Goal: Information Seeking & Learning: Learn about a topic

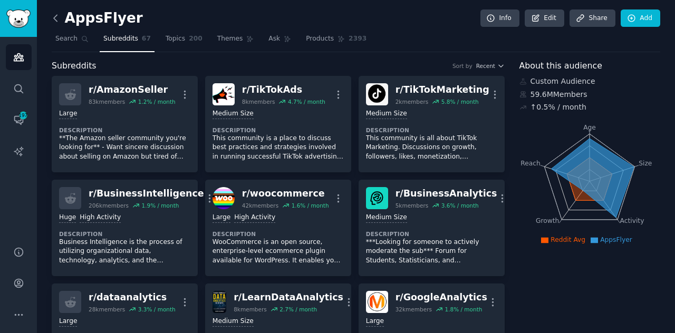
click at [55, 21] on icon at bounding box center [55, 18] width 11 height 11
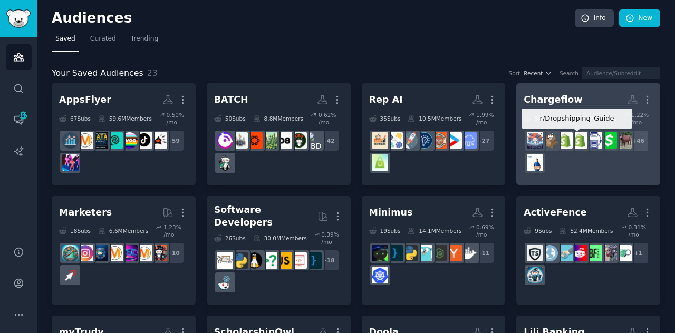
click at [584, 140] on img at bounding box center [579, 140] width 16 height 16
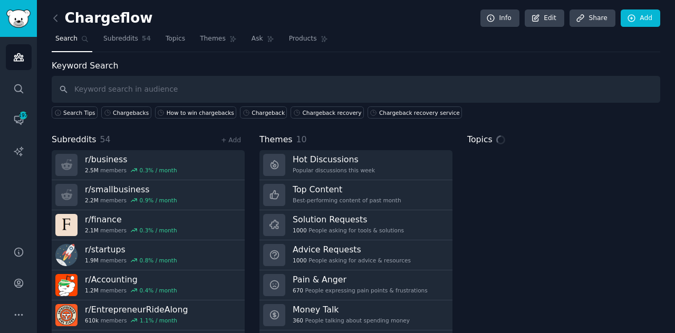
scroll to position [28, 0]
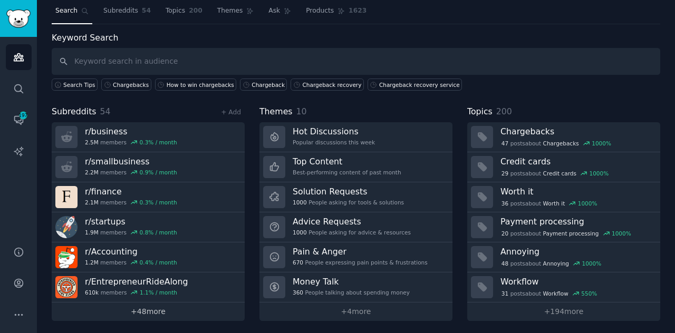
click at [146, 307] on link "+ 48 more" at bounding box center [148, 312] width 193 height 18
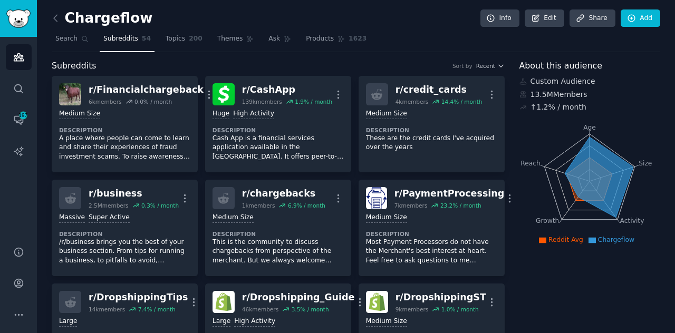
click at [61, 22] on link at bounding box center [58, 18] width 13 height 17
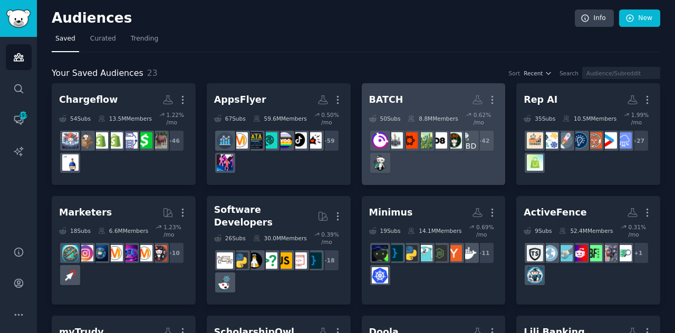
click at [448, 150] on div "+ 42" at bounding box center [433, 152] width 129 height 44
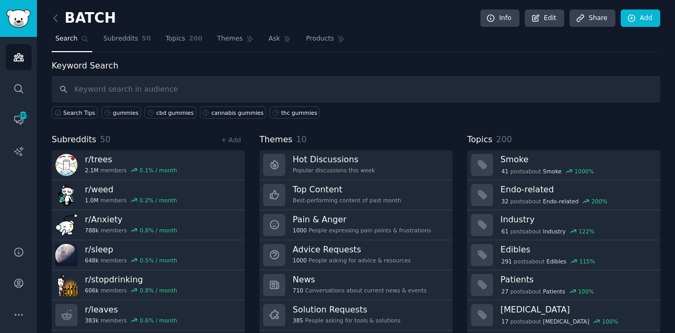
click at [411, 94] on input "text" at bounding box center [356, 89] width 608 height 27
type input "gummies"
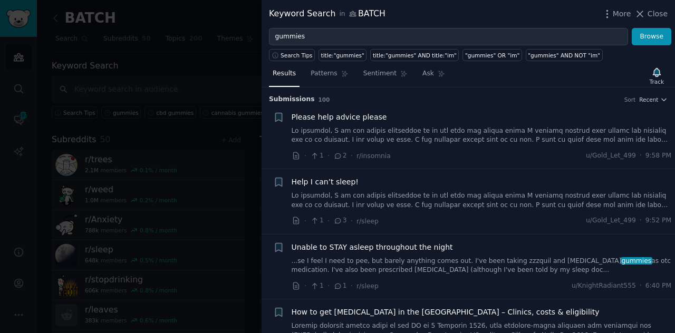
click at [414, 128] on link at bounding box center [482, 136] width 380 height 18
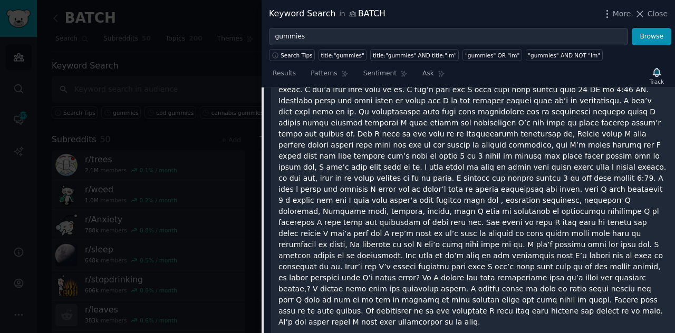
scroll to position [410, 0]
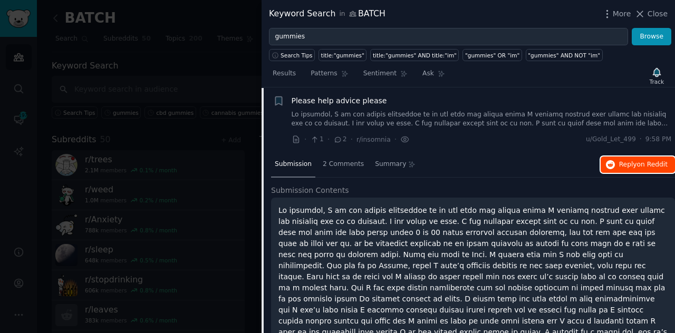
click at [646, 164] on span "on Reddit" at bounding box center [652, 164] width 31 height 7
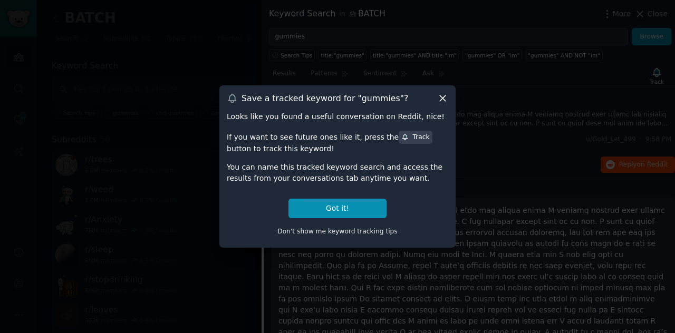
click at [441, 104] on icon at bounding box center [442, 98] width 11 height 11
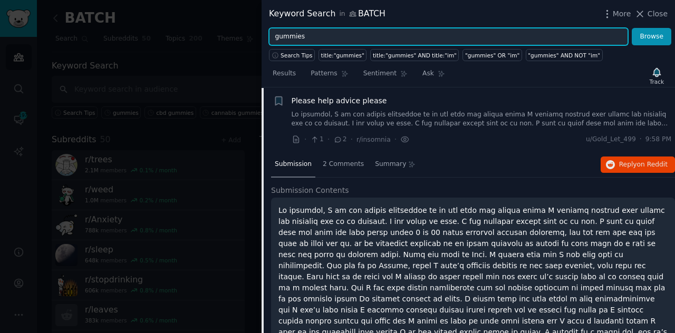
click at [275, 36] on input "gummies" at bounding box center [448, 37] width 359 height 18
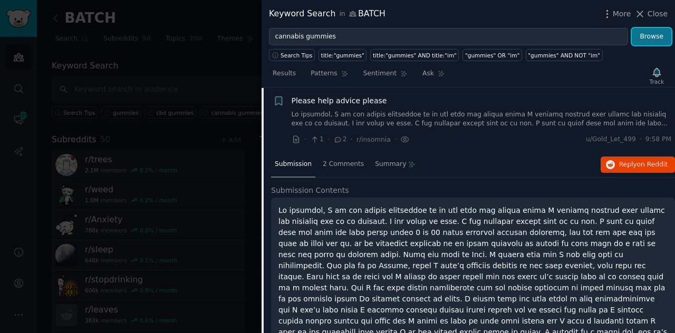
click at [642, 40] on button "Browse" at bounding box center [652, 37] width 40 height 18
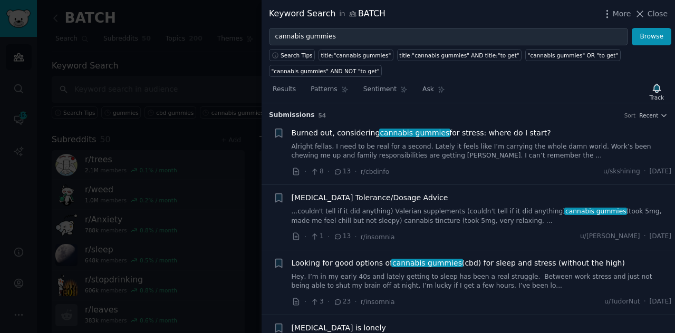
click at [468, 229] on div "[MEDICAL_DATA] Tolerance/Dosage Advice ...couldn't tell if it did anything) Val…" at bounding box center [482, 217] width 380 height 50
click at [442, 210] on link "...couldn't tell if it did anything) Valerian supplements (couldn't tell if it …" at bounding box center [482, 216] width 380 height 18
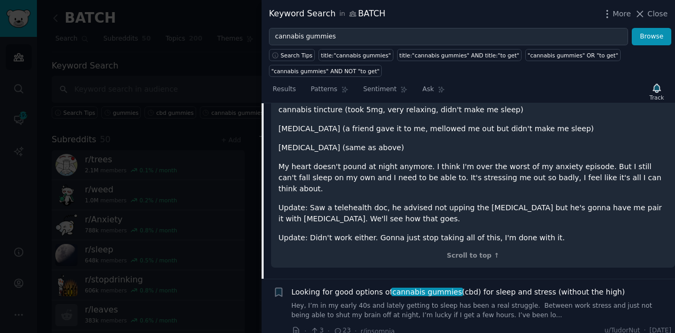
scroll to position [743, 0]
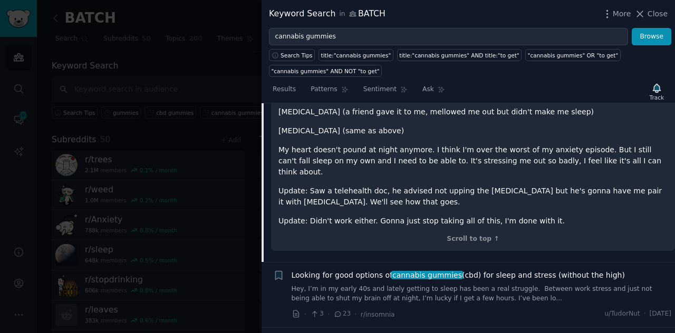
click at [380, 285] on link "Hey, I’m in my early 40s and lately getting to sleep has been a real struggle. …" at bounding box center [482, 294] width 380 height 18
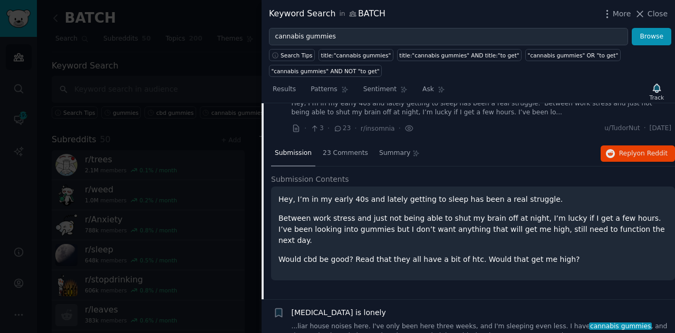
scroll to position [147, 0]
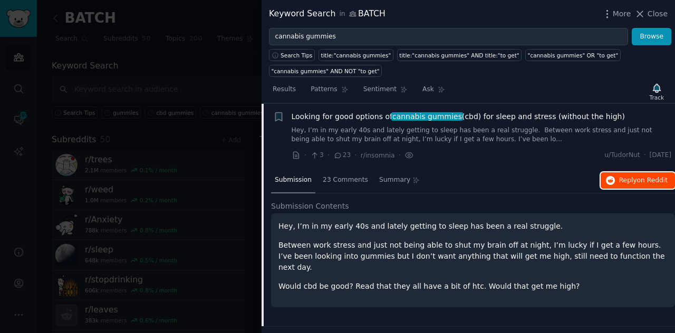
click at [629, 179] on span "Reply on Reddit" at bounding box center [643, 180] width 49 height 9
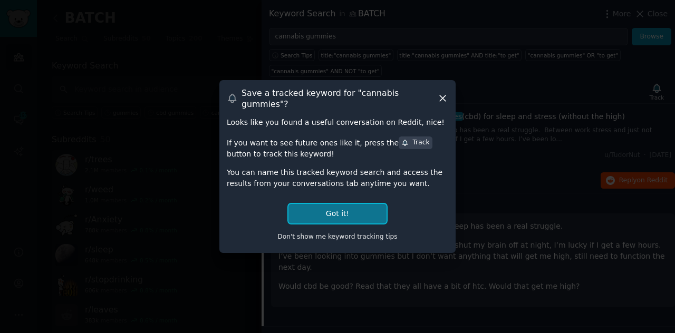
click at [361, 205] on button "Got it!" at bounding box center [337, 214] width 98 height 20
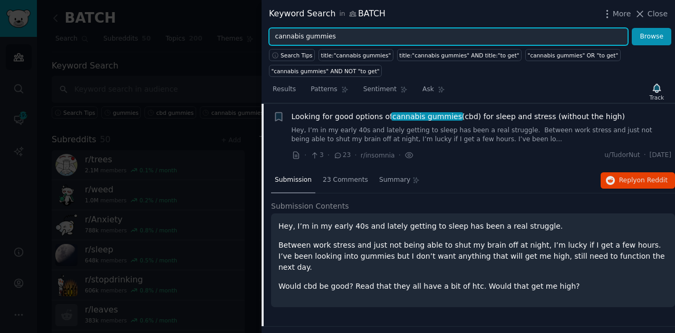
click at [333, 28] on input "cannabis gummies" at bounding box center [448, 37] width 359 height 18
type input "c"
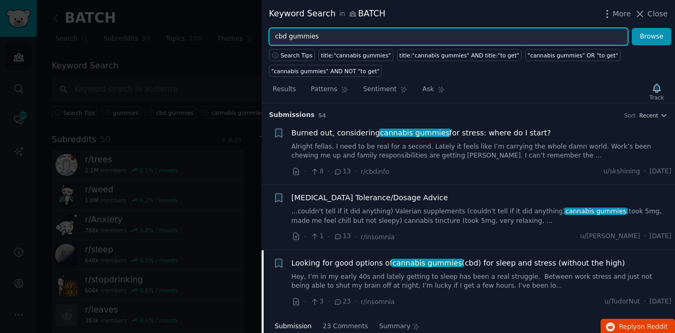
click at [632, 28] on button "Browse" at bounding box center [652, 37] width 40 height 18
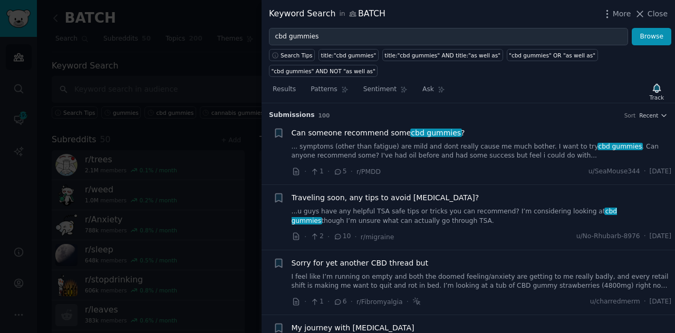
click at [424, 142] on link "... symptoms (other than fatigue) are mild and dont really cause me much bother…" at bounding box center [482, 151] width 380 height 18
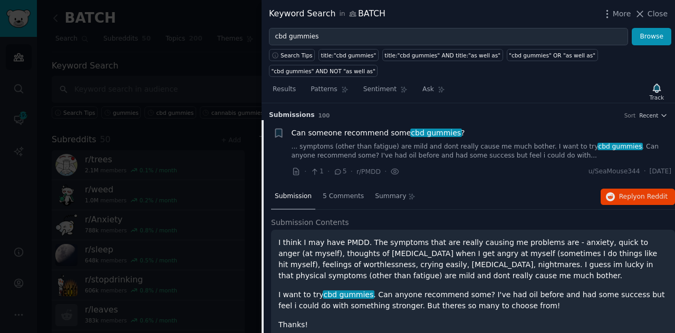
scroll to position [16, 0]
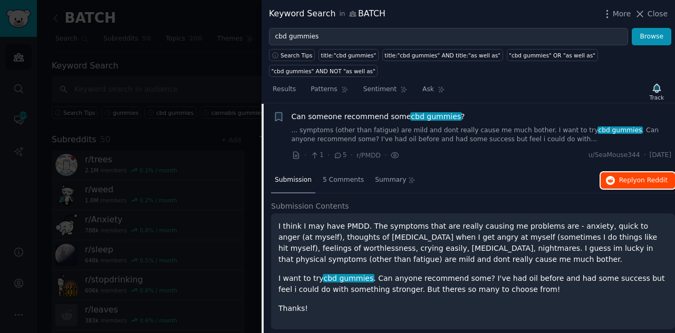
click at [640, 172] on button "Reply on Reddit" at bounding box center [637, 180] width 74 height 17
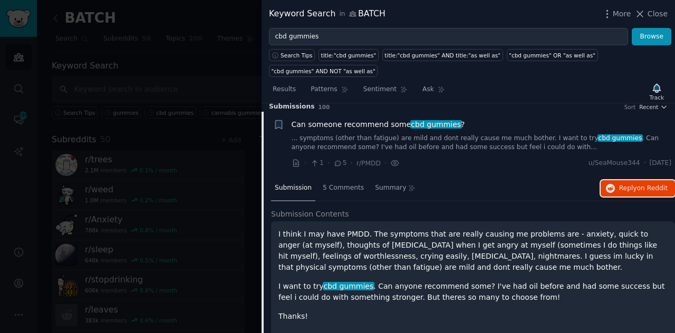
scroll to position [0, 0]
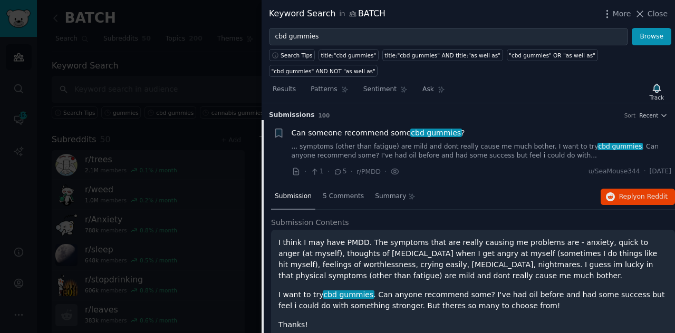
click at [375, 142] on link "... symptoms (other than fatigue) are mild and dont really cause me much bother…" at bounding box center [482, 151] width 380 height 18
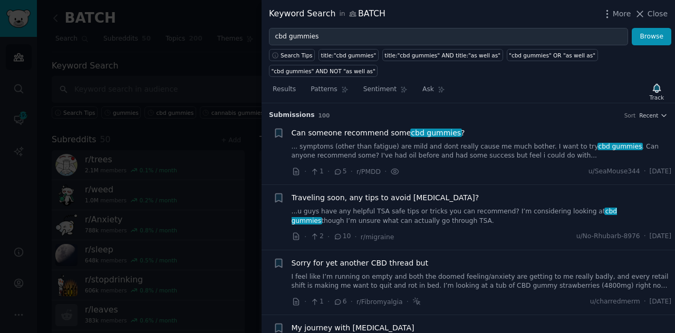
scroll to position [16, 0]
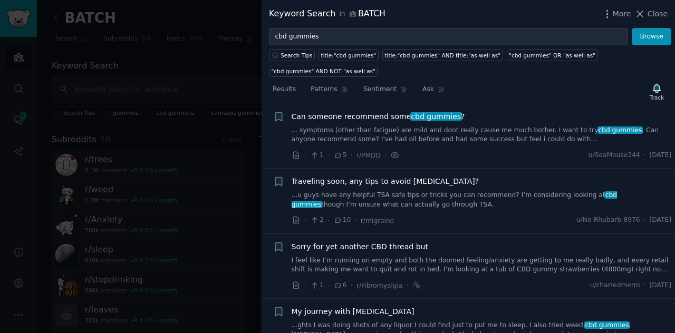
click at [539, 127] on link "... symptoms (other than fatigue) are mild and dont really cause me much bother…" at bounding box center [482, 135] width 380 height 18
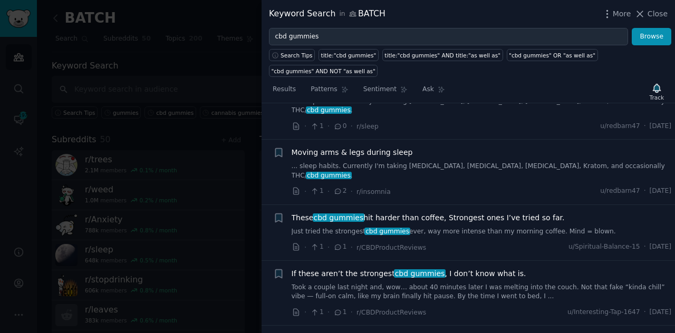
scroll to position [611, 0]
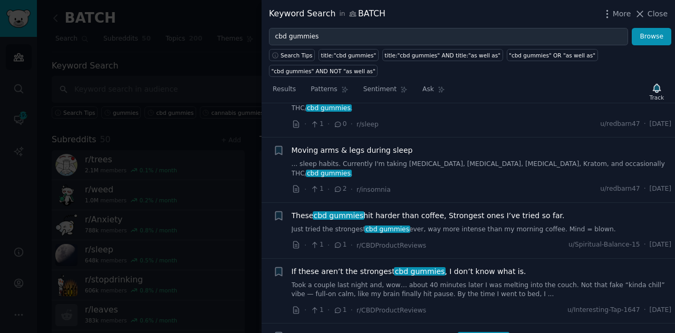
click at [461, 281] on link "Took a couple last night and, wow… about 40 minutes later I was melting into th…" at bounding box center [482, 290] width 380 height 18
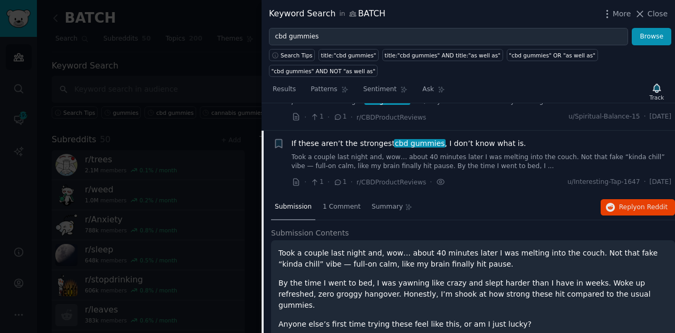
scroll to position [573, 0]
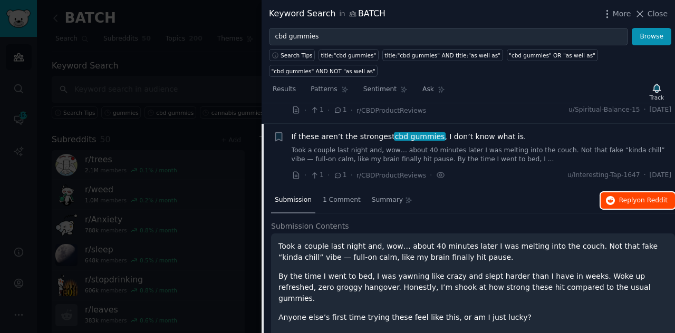
click at [635, 196] on span "Reply on Reddit" at bounding box center [643, 200] width 49 height 9
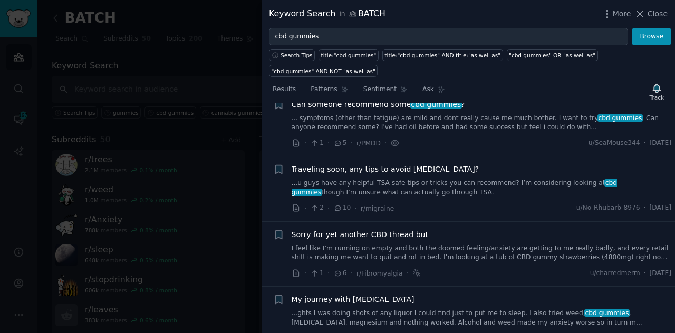
scroll to position [0, 0]
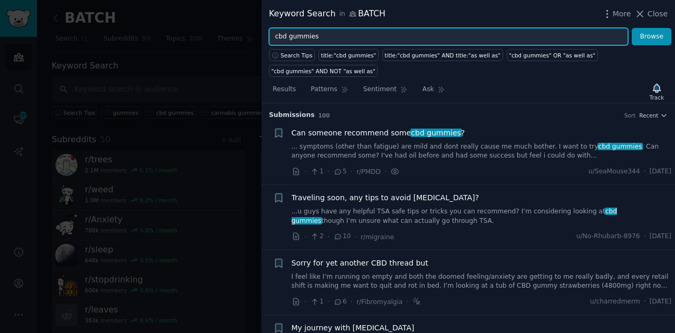
click at [279, 33] on input "cbd gummies" at bounding box center [448, 37] width 359 height 18
click at [632, 28] on button "Browse" at bounding box center [652, 37] width 40 height 18
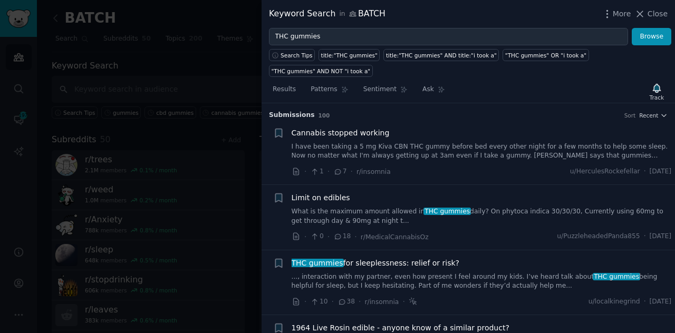
click at [465, 273] on link "..., interaction with my partner, even how present I feel around my kids. I’ve …" at bounding box center [482, 282] width 380 height 18
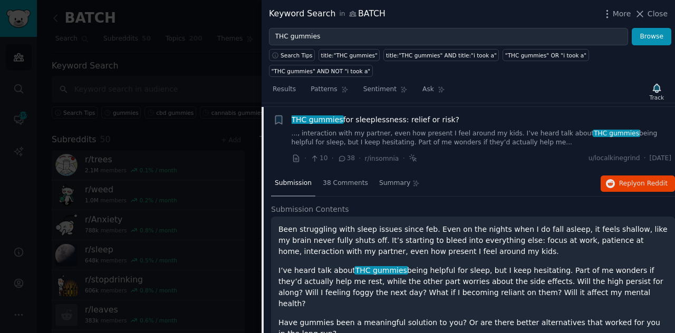
scroll to position [147, 0]
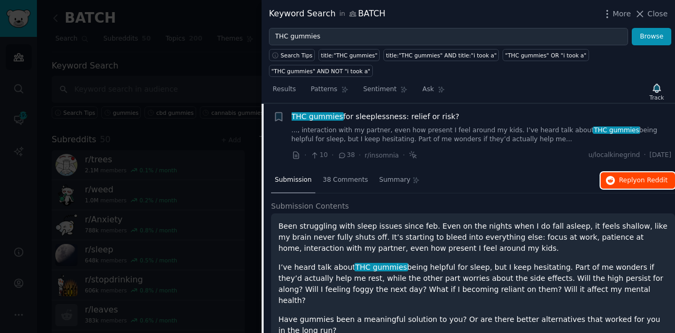
click at [621, 176] on span "Reply on Reddit" at bounding box center [643, 180] width 49 height 9
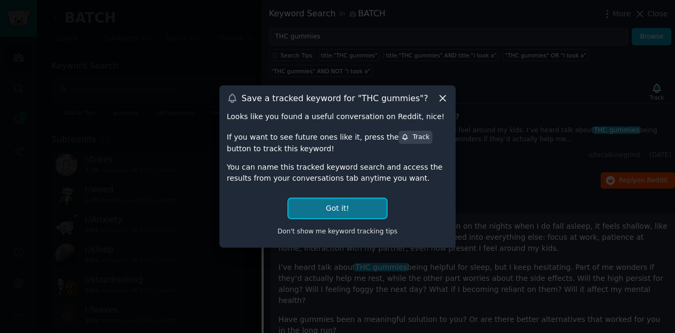
click at [322, 214] on button "Got it!" at bounding box center [337, 209] width 98 height 20
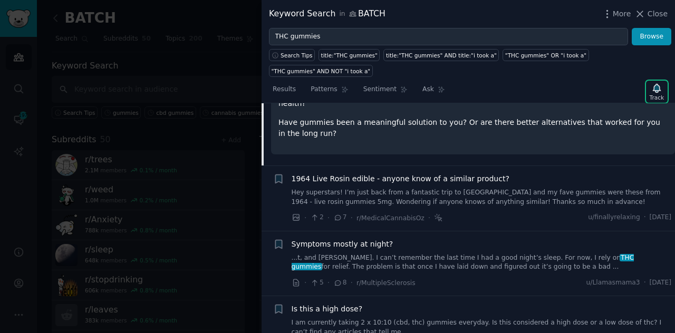
scroll to position [346, 0]
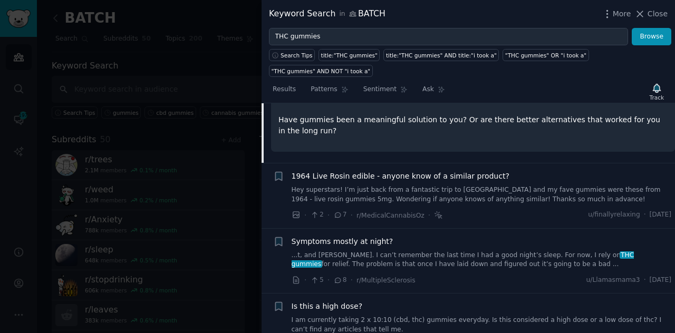
click at [465, 251] on link "...t, and [PERSON_NAME]. I can’t remember the last time I had a good night’s sl…" at bounding box center [482, 260] width 380 height 18
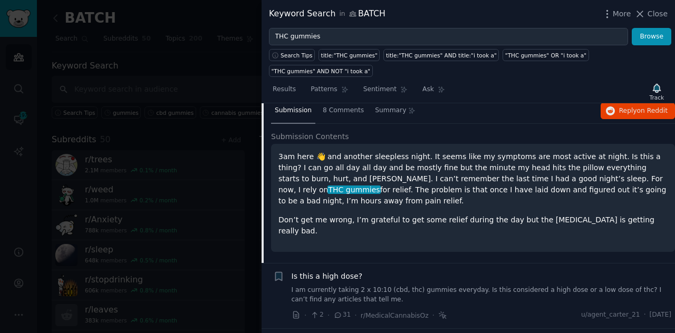
scroll to position [276, 0]
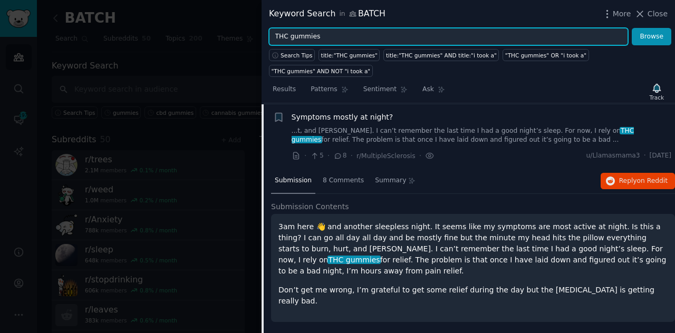
click at [315, 40] on input "THC gummies" at bounding box center [448, 37] width 359 height 18
type input "T"
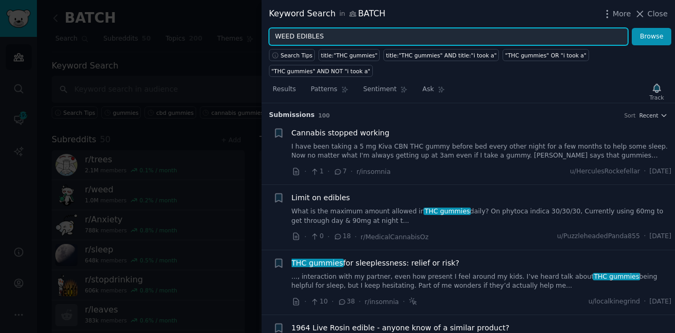
type input "WEED EDIBLES"
click at [632, 28] on button "Browse" at bounding box center [652, 37] width 40 height 18
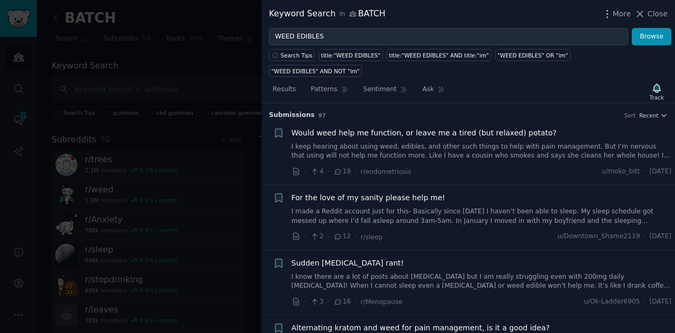
click at [339, 142] on link "I keep hearing about using weed, edibles, and other such things to help with pa…" at bounding box center [482, 151] width 380 height 18
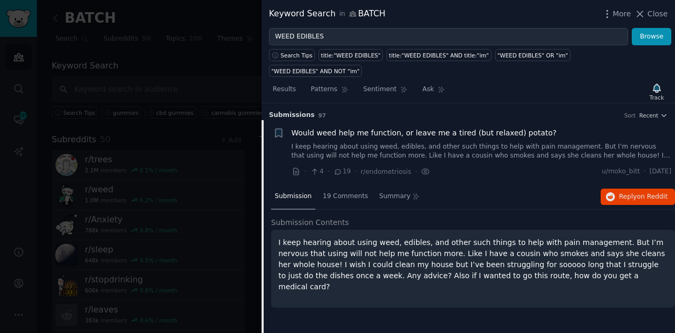
scroll to position [16, 0]
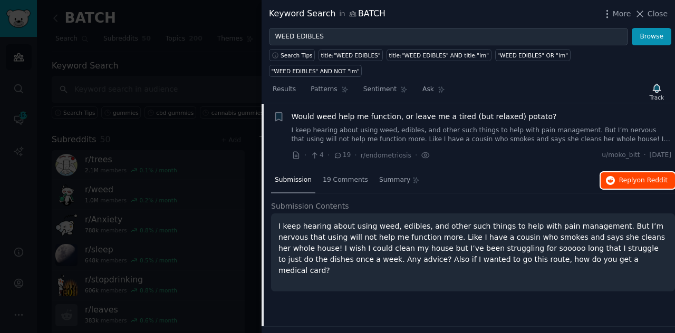
click at [634, 176] on span "Reply on Reddit" at bounding box center [643, 180] width 49 height 9
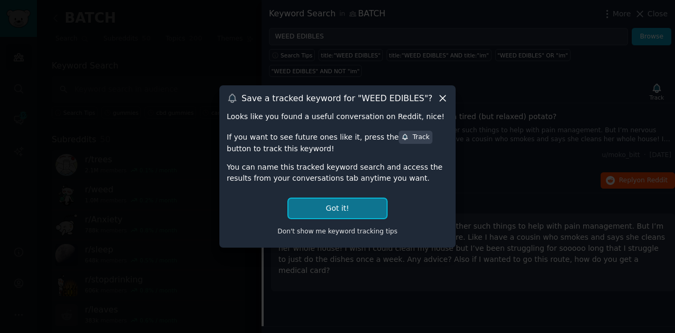
click at [320, 200] on button "Got it!" at bounding box center [337, 209] width 98 height 20
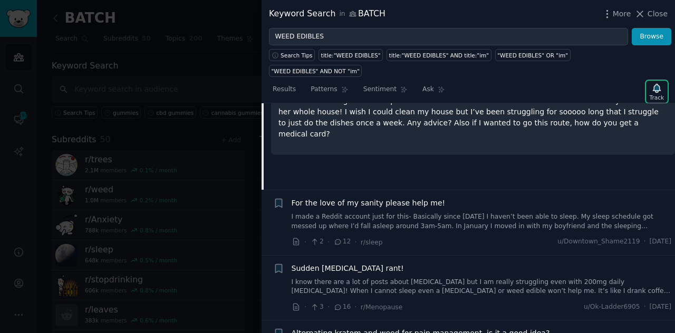
scroll to position [0, 0]
